Goal: Information Seeking & Learning: Learn about a topic

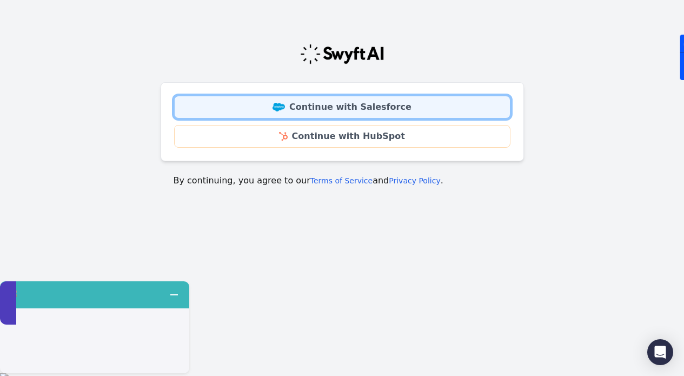
click at [395, 103] on link "Continue with Salesforce" at bounding box center [342, 107] width 336 height 23
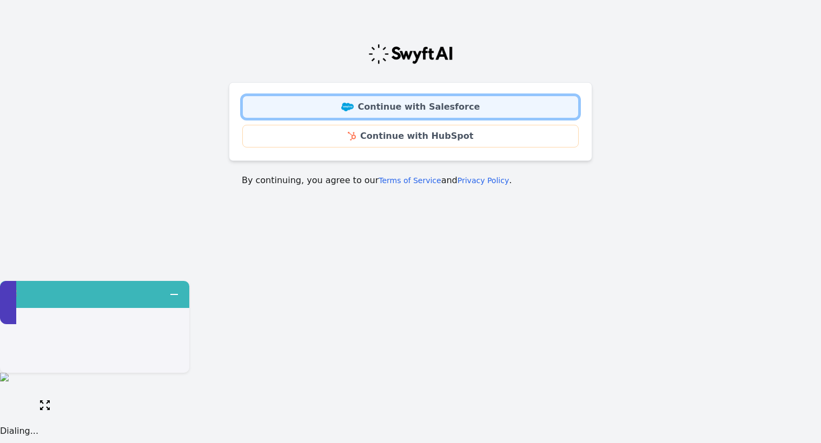
click at [444, 111] on link "Continue with Salesforce" at bounding box center [410, 107] width 336 height 23
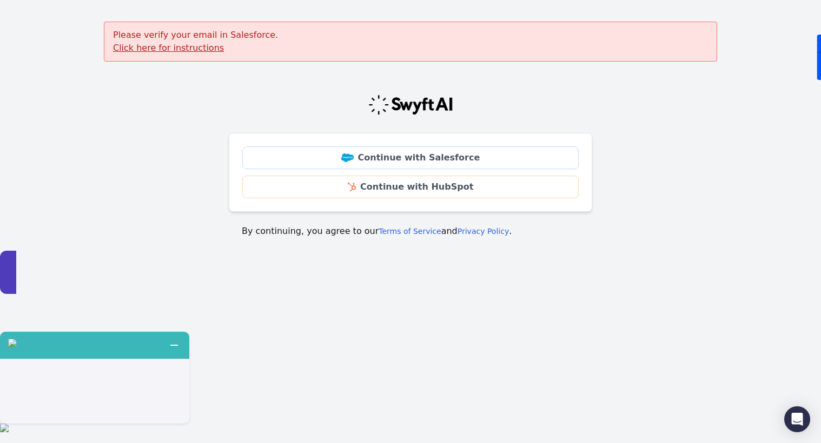
click at [198, 47] on u "Click here for instructions" at bounding box center [168, 48] width 111 height 10
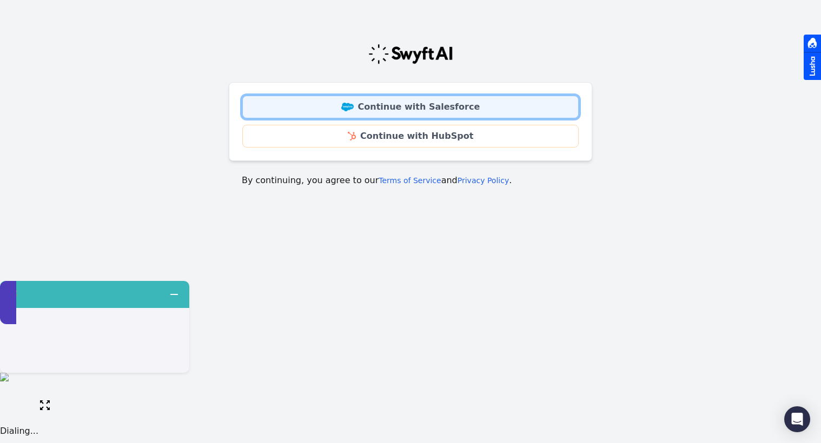
click at [449, 105] on link "Continue with Salesforce" at bounding box center [410, 107] width 336 height 23
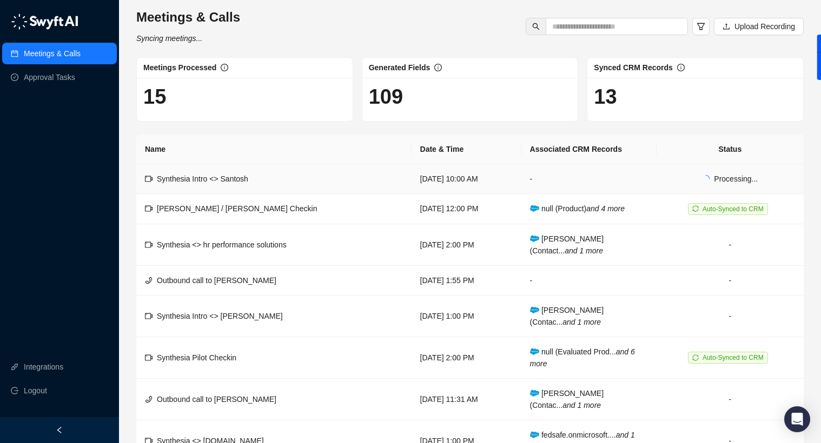
click at [475, 183] on td "[DATE] 10:00 AM" at bounding box center [466, 179] width 110 height 30
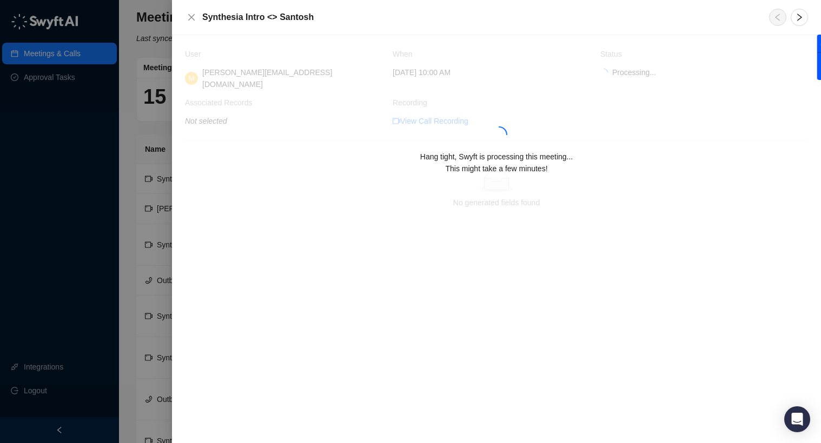
click at [132, 125] on div at bounding box center [410, 221] width 821 height 443
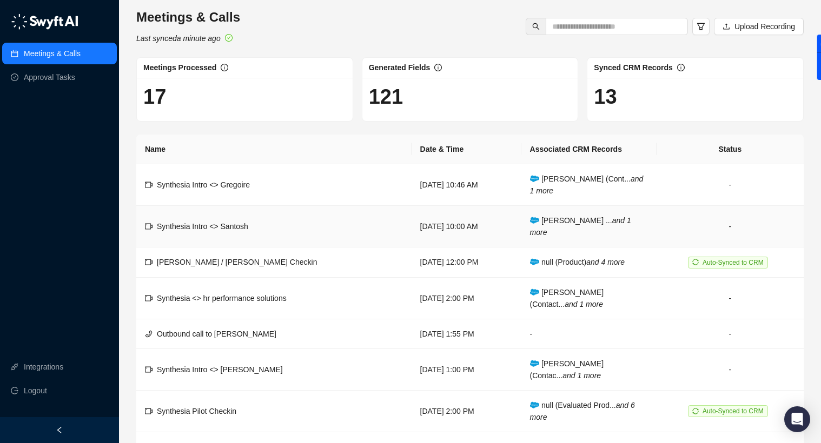
click at [292, 226] on td "Synthesia Intro <> Santosh" at bounding box center [273, 227] width 275 height 42
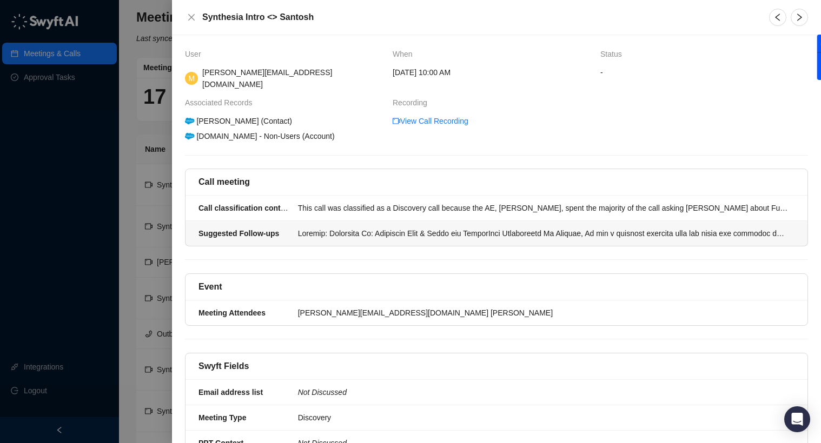
click at [381, 228] on div at bounding box center [543, 234] width 490 height 12
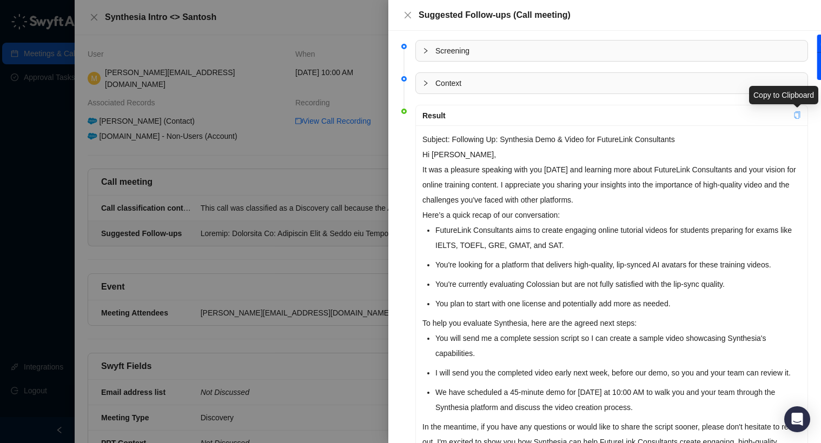
click at [798, 114] on icon "copy" at bounding box center [797, 115] width 8 height 8
click at [333, 158] on div at bounding box center [410, 221] width 821 height 443
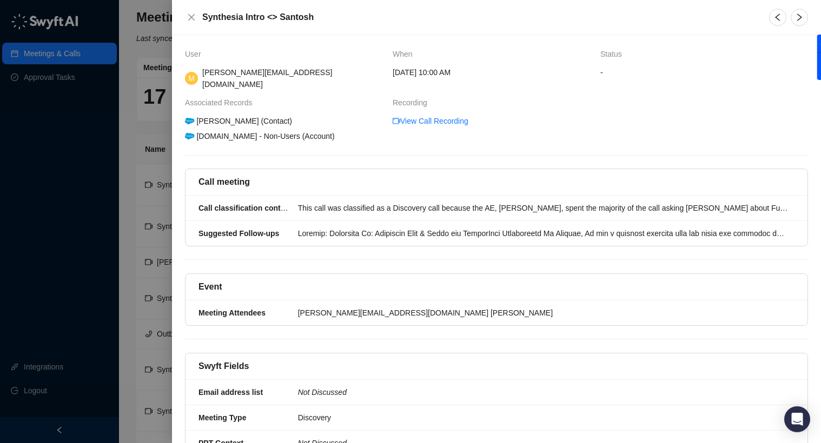
click at [131, 156] on div at bounding box center [410, 221] width 821 height 443
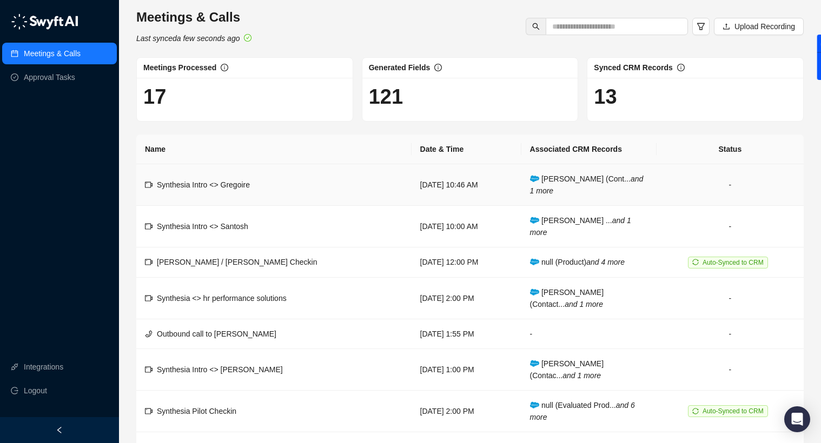
click at [220, 190] on div "Synthesia Intro <> Gregoire" at bounding box center [203, 185] width 93 height 12
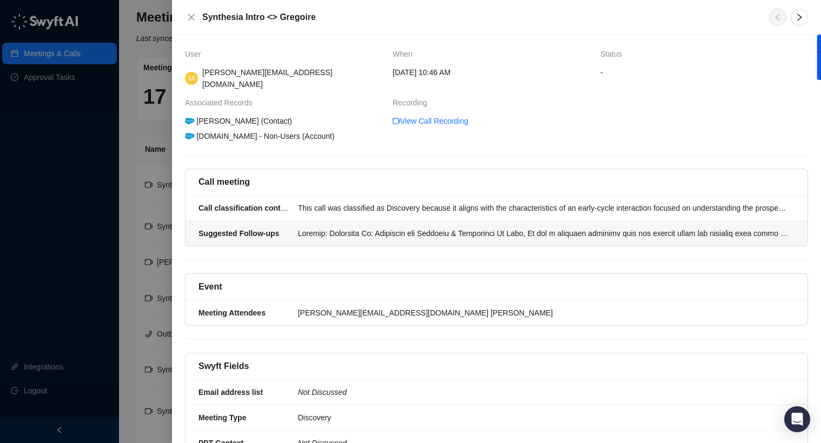
click at [406, 228] on div at bounding box center [543, 234] width 490 height 12
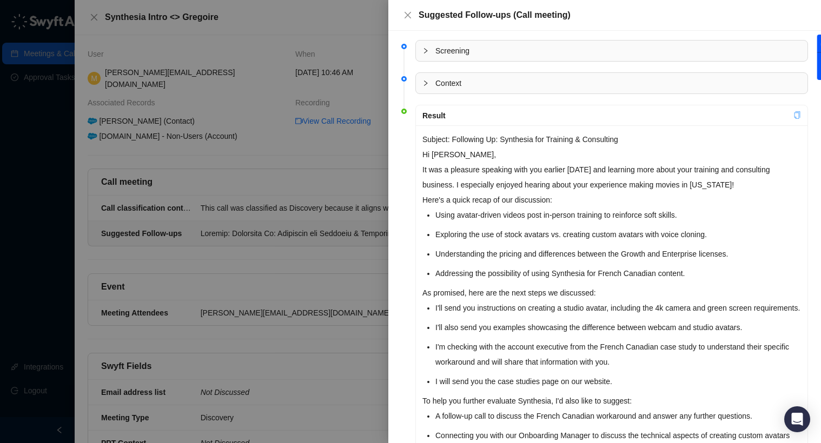
click at [797, 116] on icon "copy" at bounding box center [797, 115] width 8 height 8
